Goal: Information Seeking & Learning: Learn about a topic

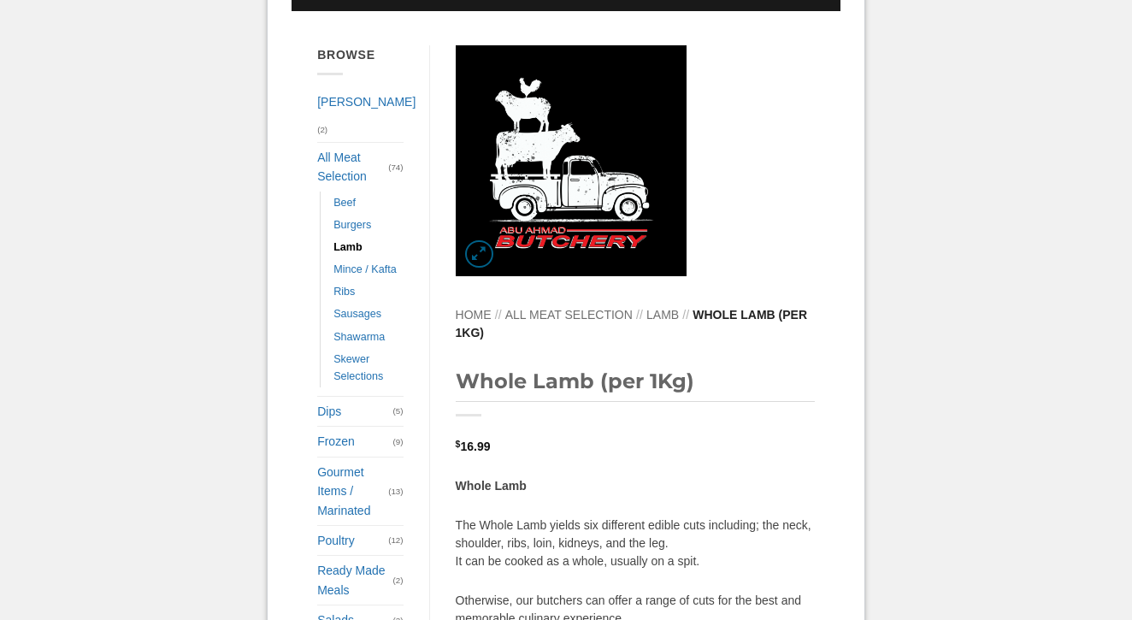
scroll to position [333, 0]
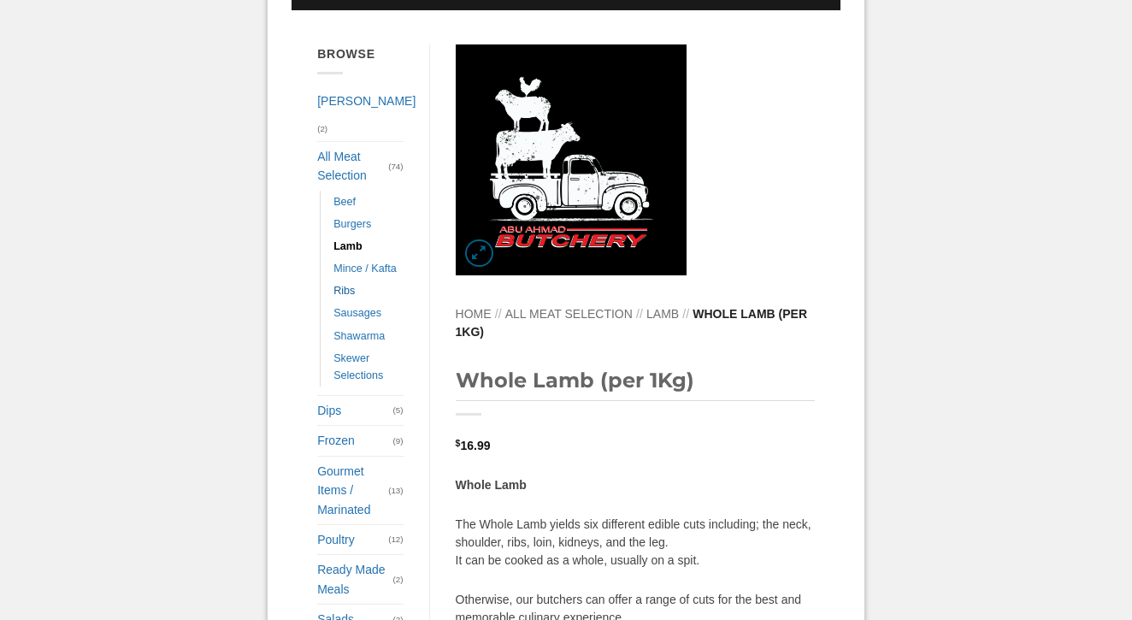
click at [353, 281] on link "Ribs" at bounding box center [343, 290] width 21 height 22
click at [354, 306] on link "Sausages" at bounding box center [357, 313] width 48 height 22
click at [344, 191] on link "Beef" at bounding box center [344, 202] width 22 height 22
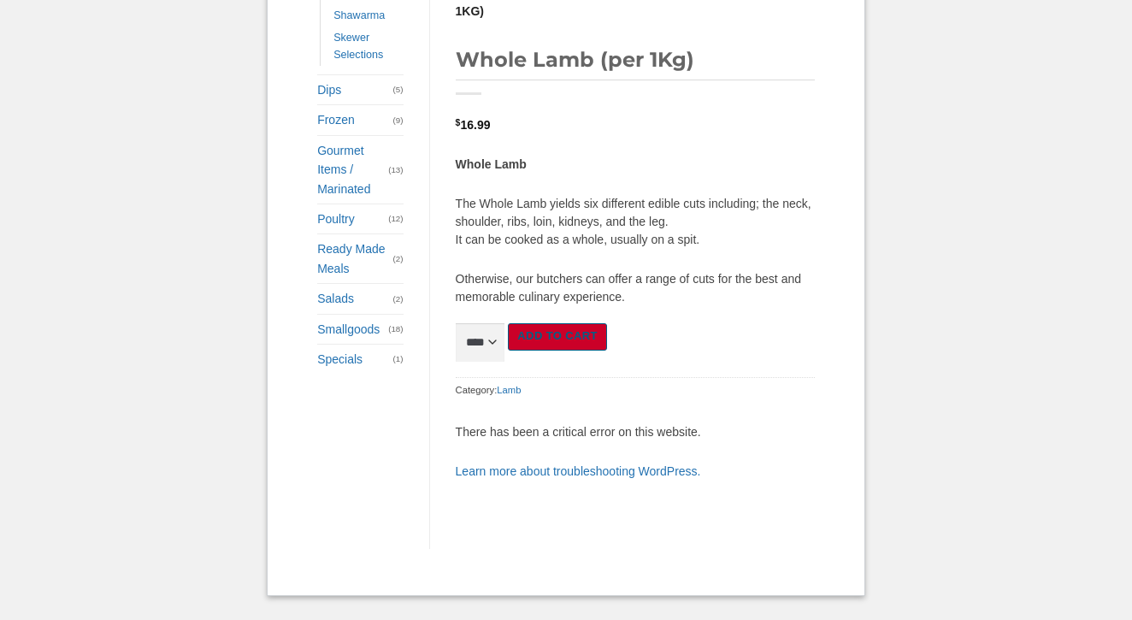
scroll to position [714, 0]
click at [329, 344] on link "Specials" at bounding box center [354, 358] width 75 height 29
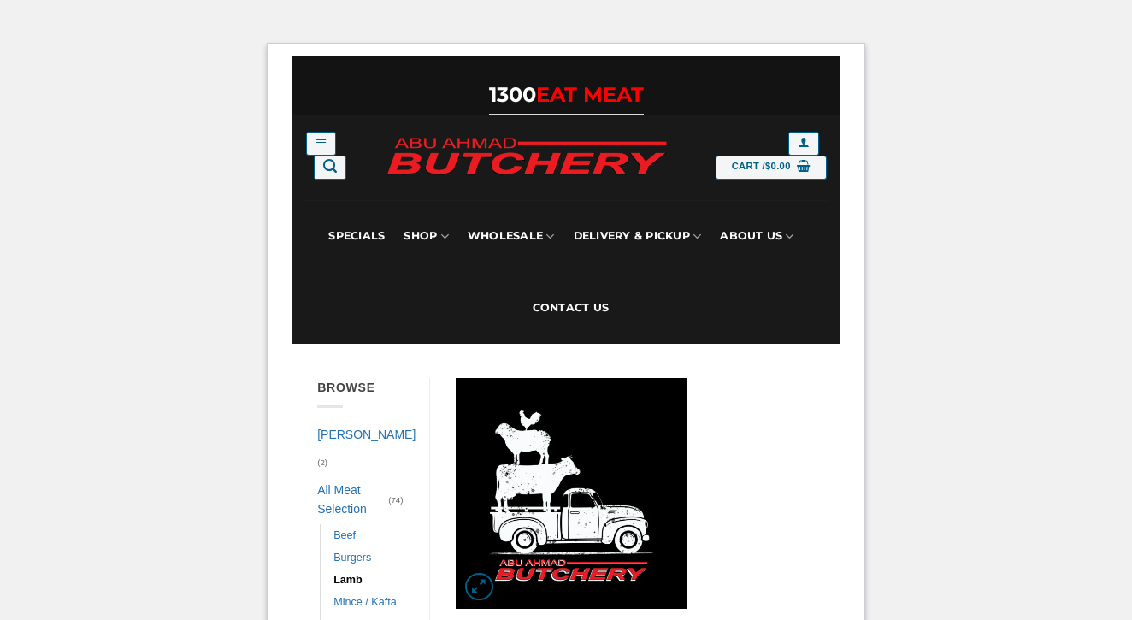
scroll to position [0, 0]
click at [348, 235] on link "Specials" at bounding box center [356, 236] width 56 height 72
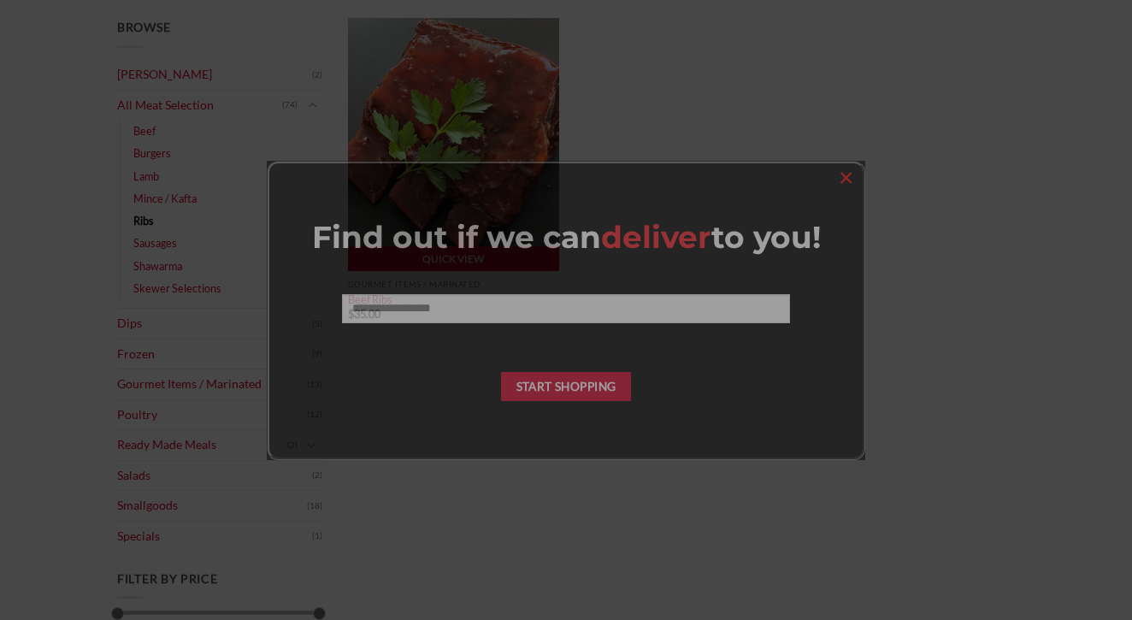
scroll to position [265, 0]
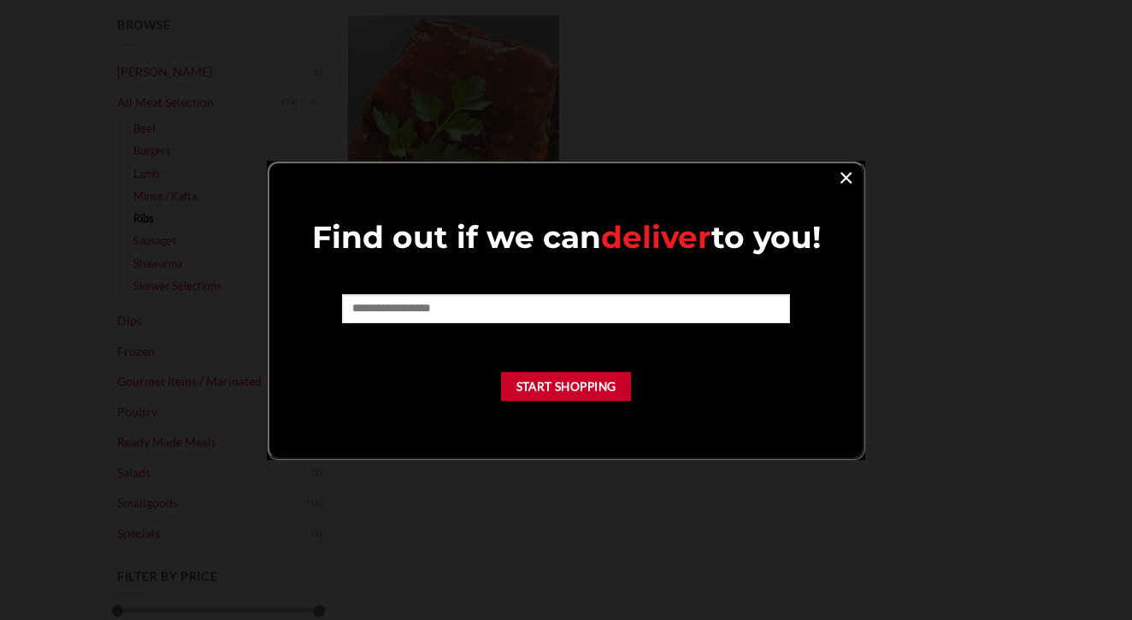
click at [844, 176] on link "×" at bounding box center [845, 176] width 25 height 23
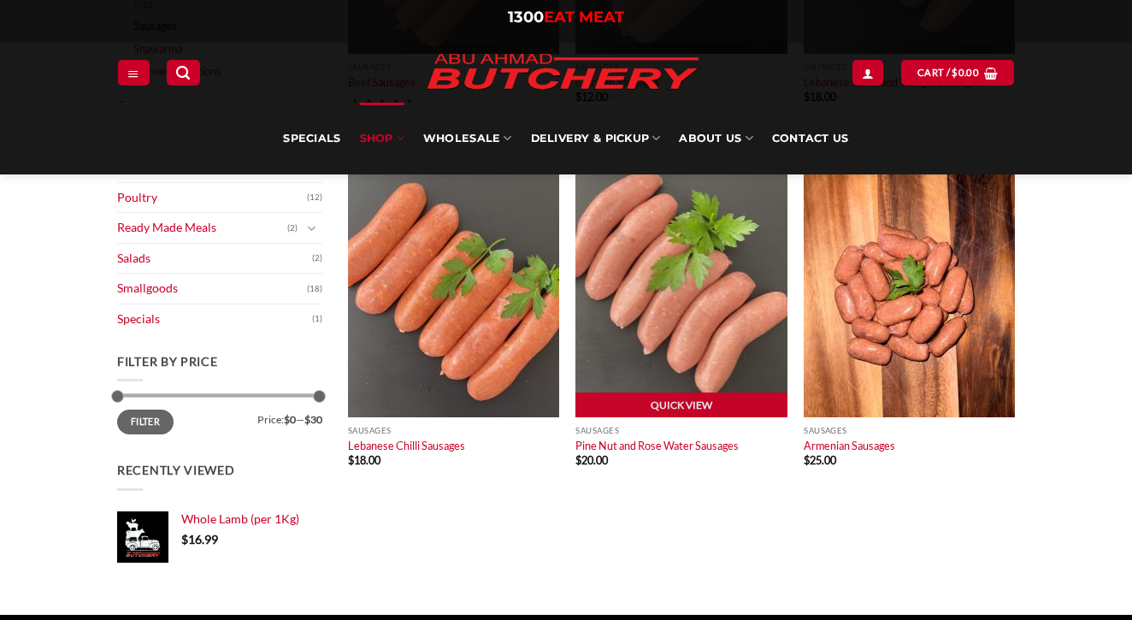
scroll to position [506, 0]
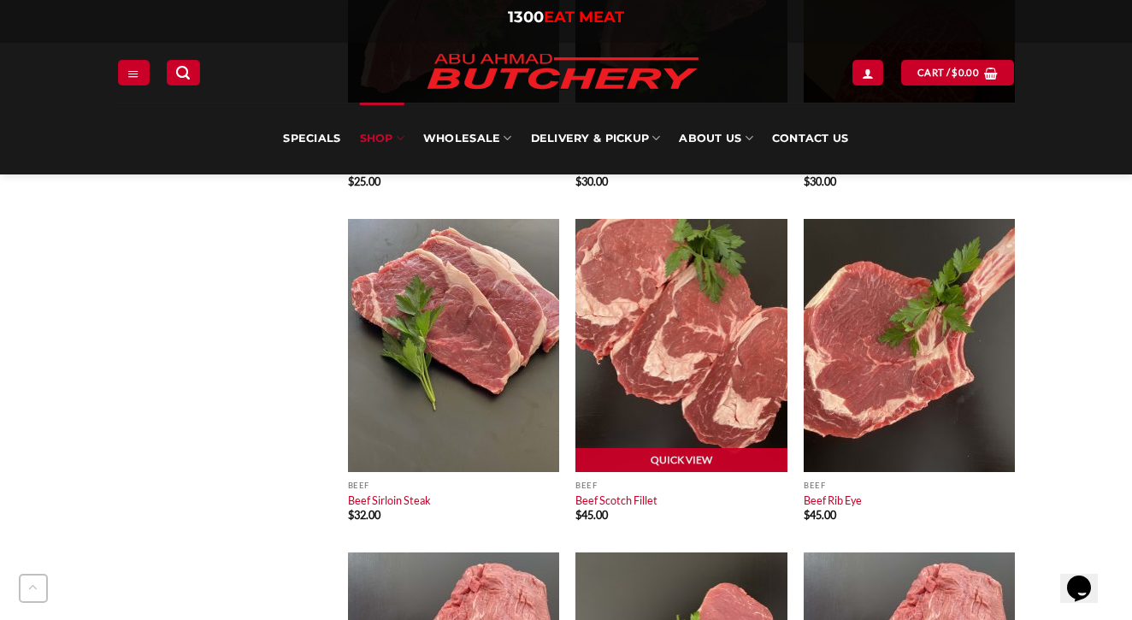
scroll to position [1061, 0]
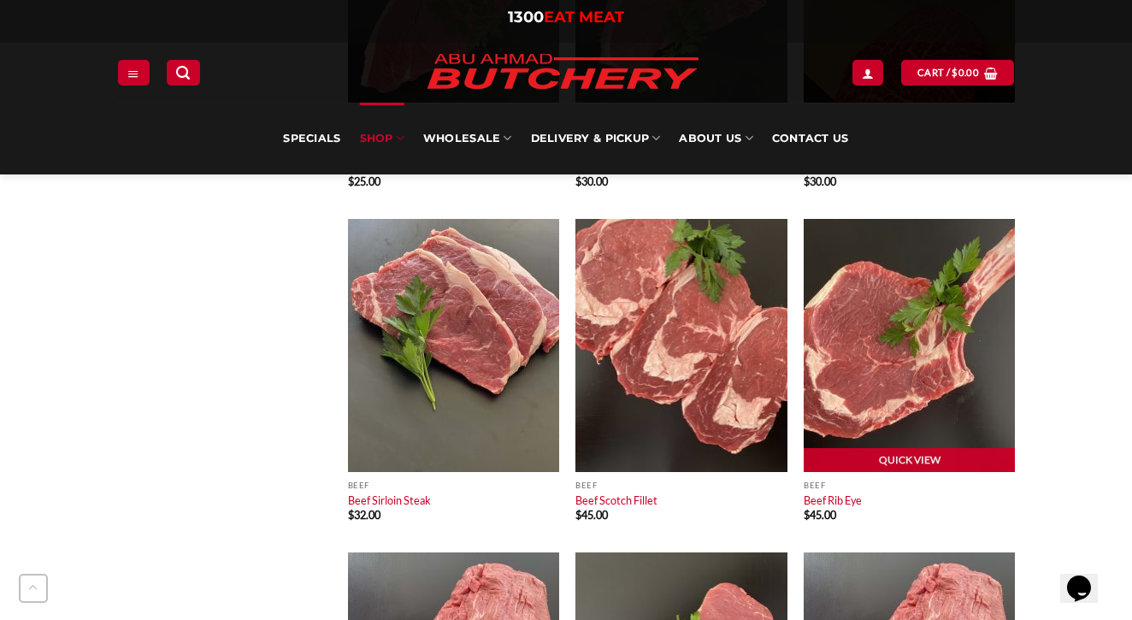
click at [869, 376] on img at bounding box center [908, 345] width 211 height 253
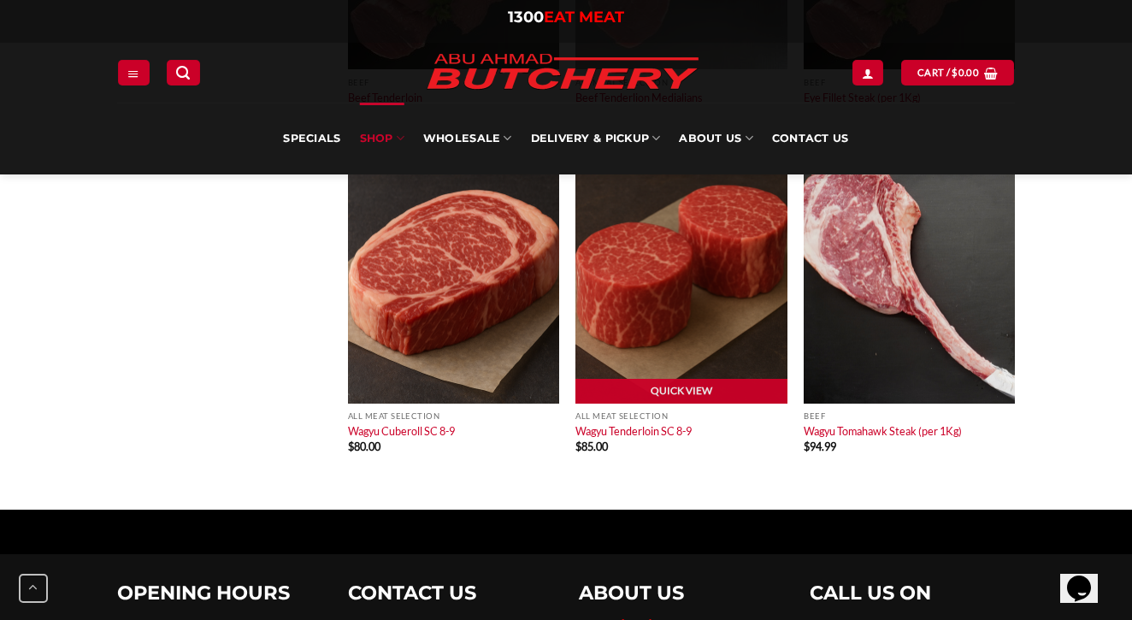
scroll to position [1798, 0]
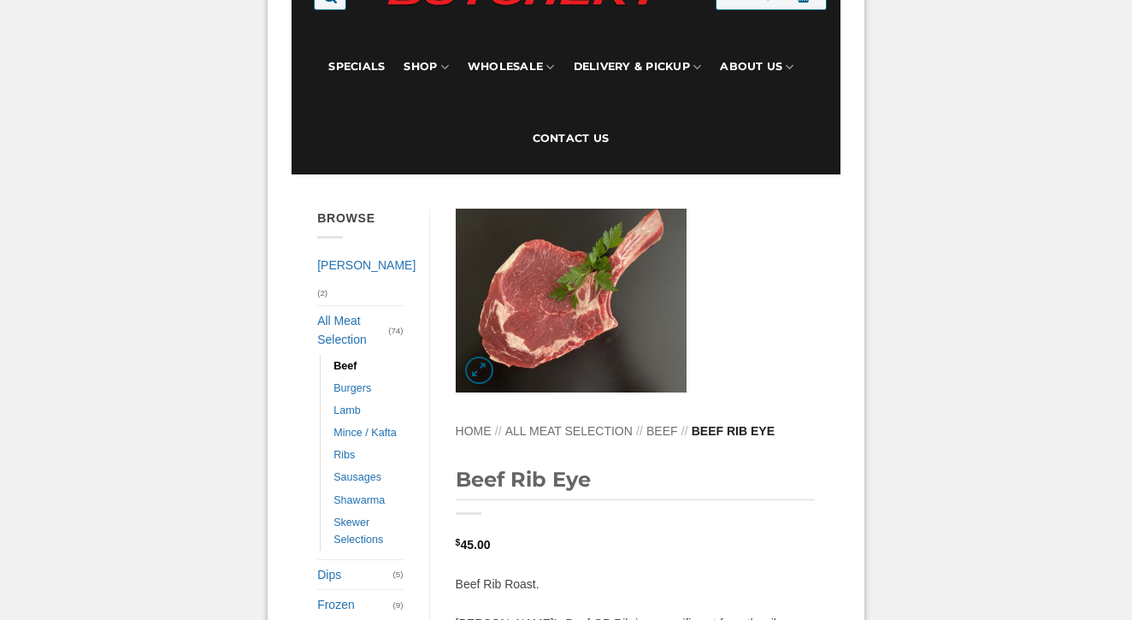
scroll to position [44, 0]
